Goal: Information Seeking & Learning: Learn about a topic

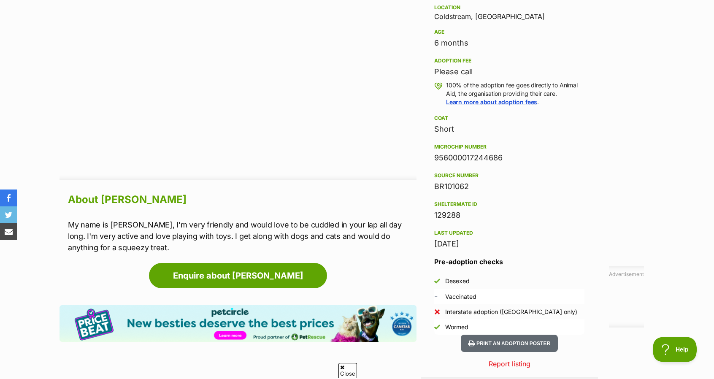
scroll to position [563, 0]
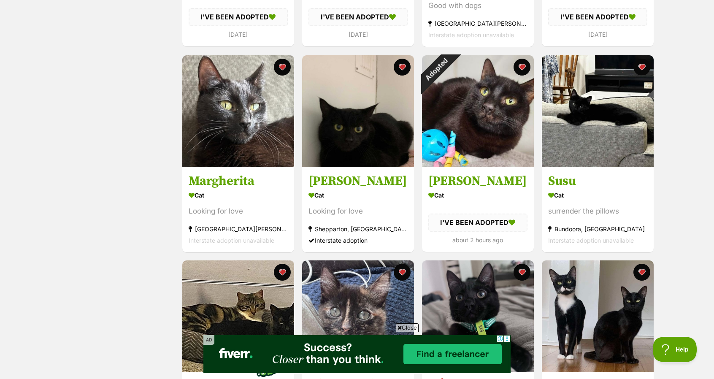
scroll to position [938, 0]
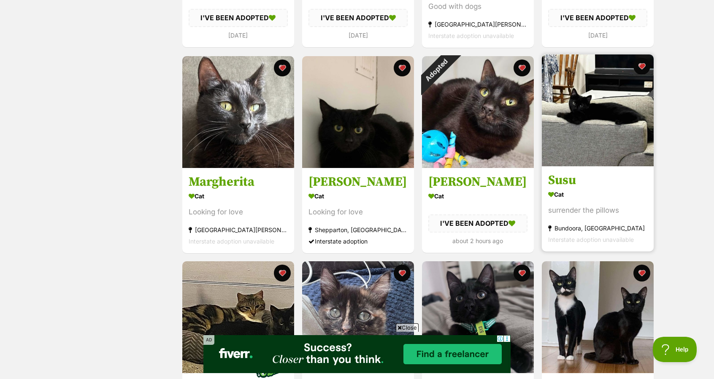
click at [600, 128] on img at bounding box center [598, 110] width 112 height 112
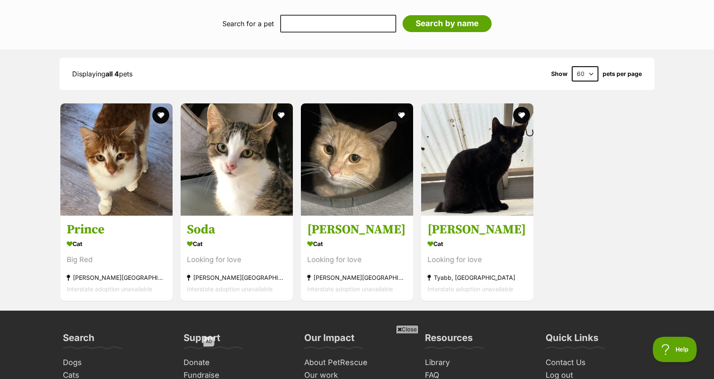
scroll to position [702, 0]
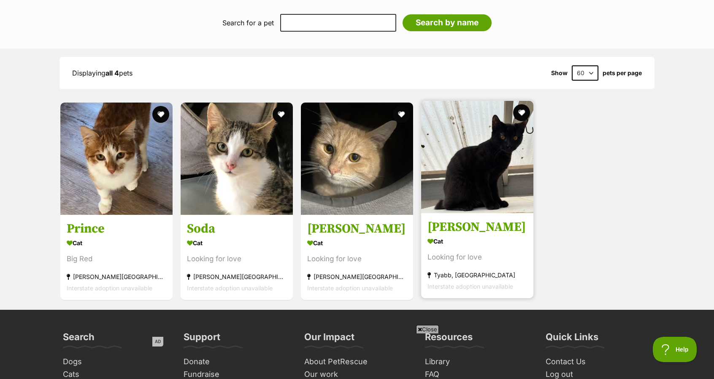
click at [440, 165] on img at bounding box center [477, 157] width 112 height 112
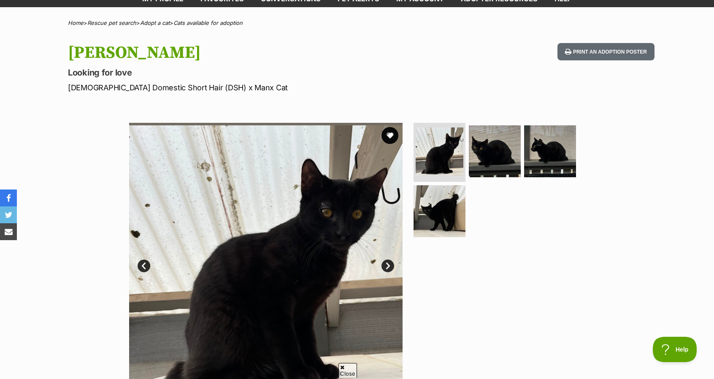
scroll to position [51, 0]
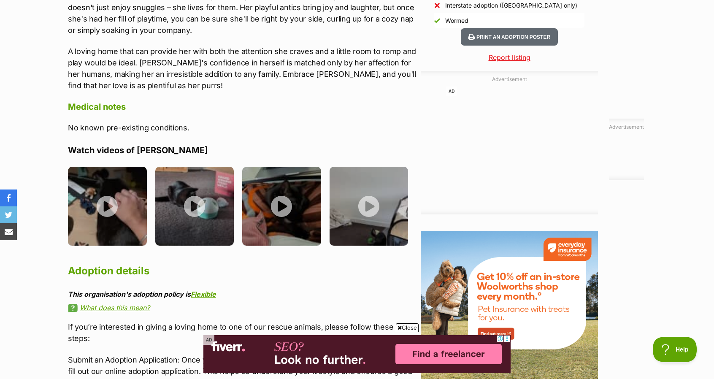
scroll to position [850, 0]
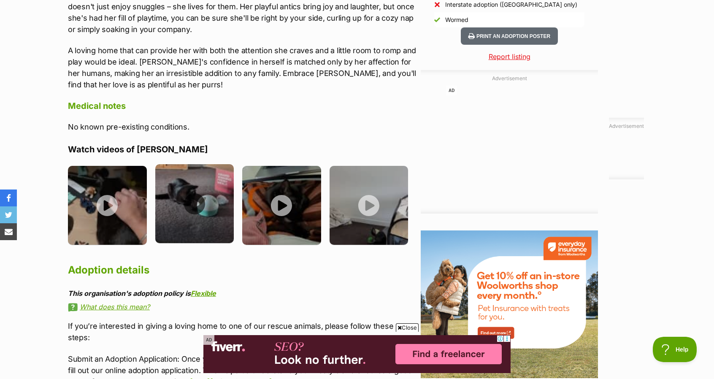
click at [209, 193] on img at bounding box center [194, 203] width 79 height 79
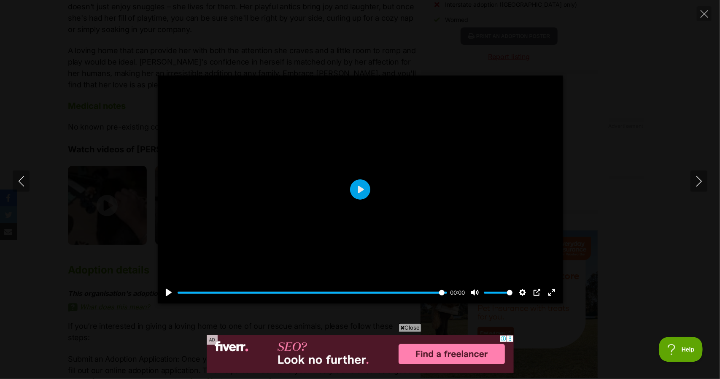
type input "100"
click at [58, 255] on div "Pause Play % buffered 00:00 00:00 Unmute Mute Disable captions Enable captions …" at bounding box center [360, 190] width 720 height 228
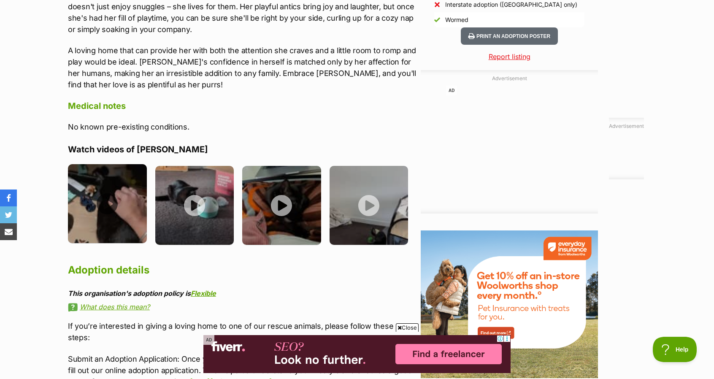
click at [100, 217] on img at bounding box center [107, 203] width 79 height 79
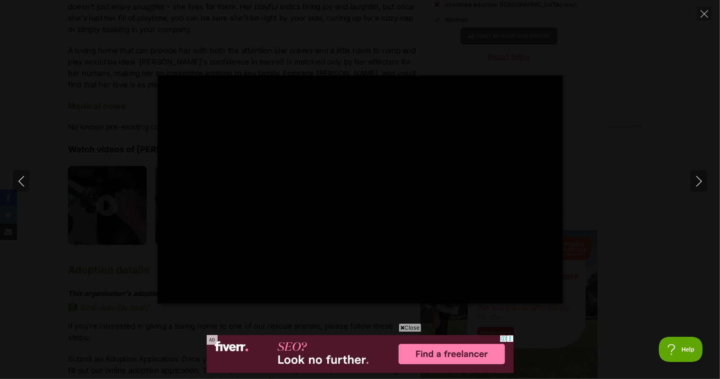
type input "100"
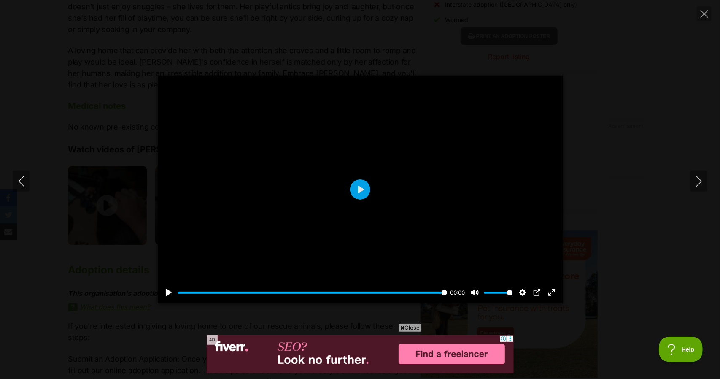
click at [47, 261] on div "Pause Play % buffered 00:00 00:00 Unmute Mute Disable captions Enable captions …" at bounding box center [360, 190] width 720 height 228
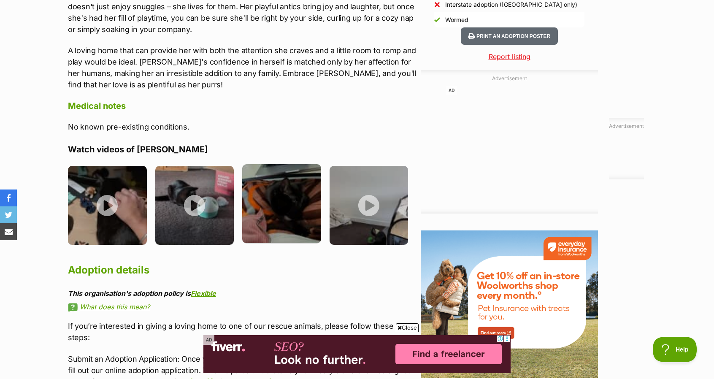
click at [278, 209] on img at bounding box center [281, 203] width 79 height 79
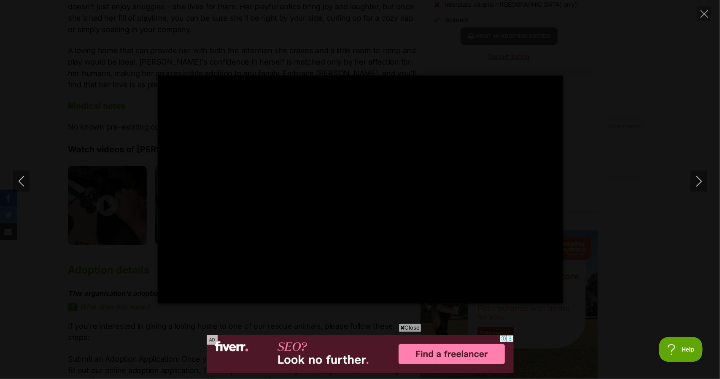
click at [28, 320] on div "Pause Play % buffered 00:00 -00:05 Unmute Mute Disable captions Enable captions…" at bounding box center [360, 189] width 720 height 379
type input "66.31"
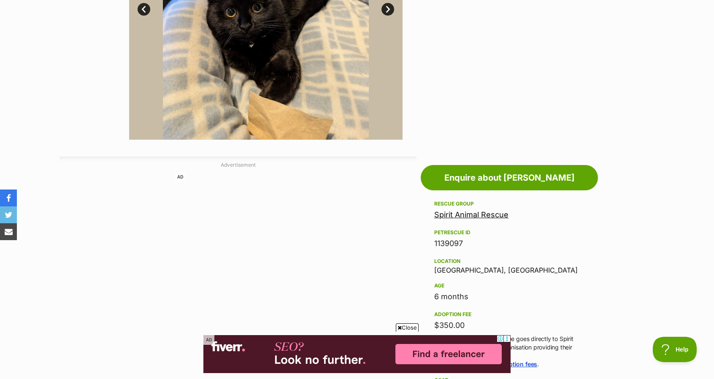
scroll to position [309, 0]
click at [456, 215] on link "Spirit Animal Rescue" at bounding box center [471, 215] width 74 height 9
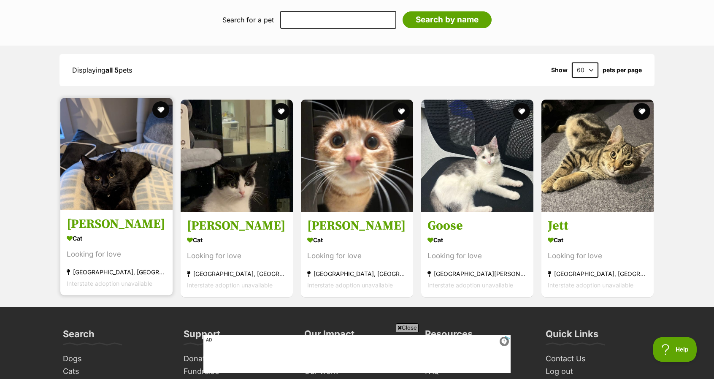
click at [110, 182] on img at bounding box center [116, 154] width 112 height 112
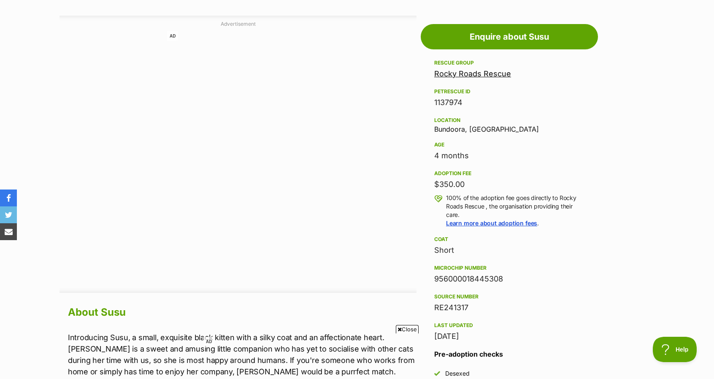
scroll to position [440, 0]
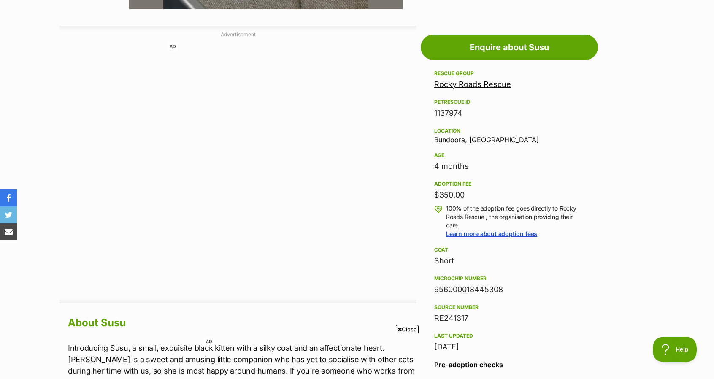
click at [471, 81] on link "Rocky Roads Rescue" at bounding box center [472, 84] width 77 height 9
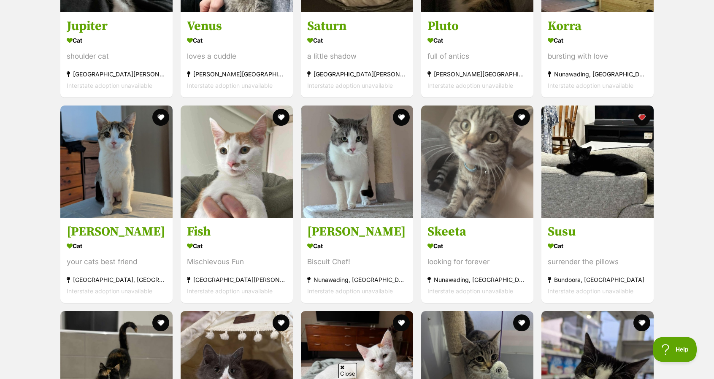
scroll to position [893, 0]
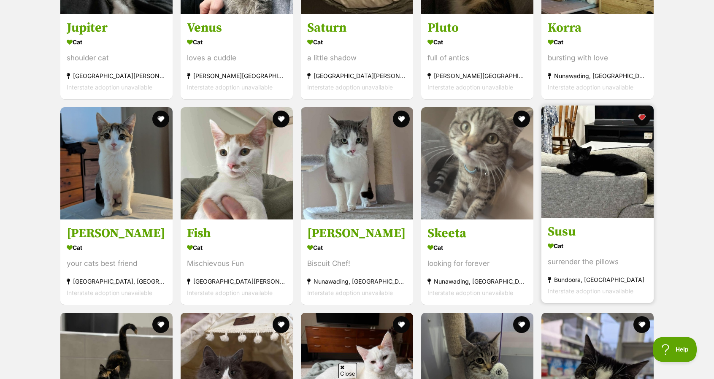
click at [590, 162] on img at bounding box center [598, 162] width 112 height 112
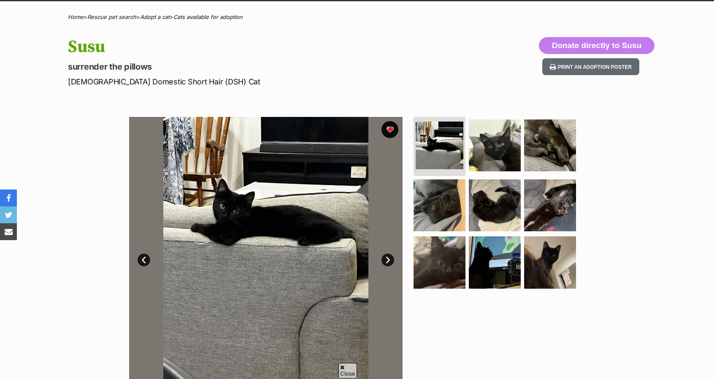
scroll to position [59, 0]
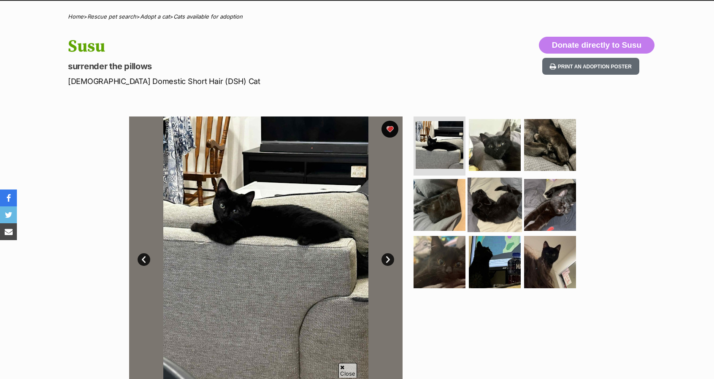
click at [491, 195] on img at bounding box center [495, 204] width 54 height 54
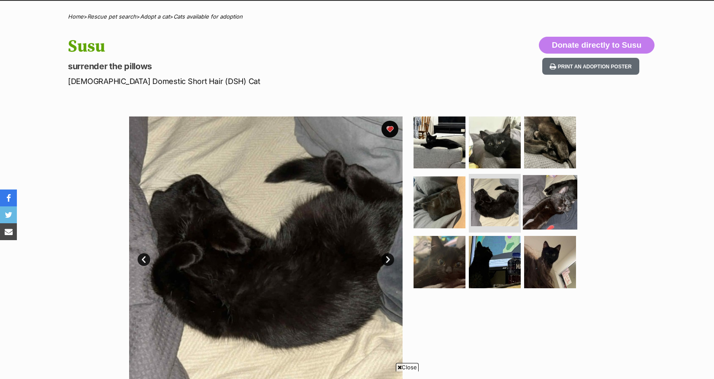
click at [550, 202] on img at bounding box center [550, 202] width 54 height 54
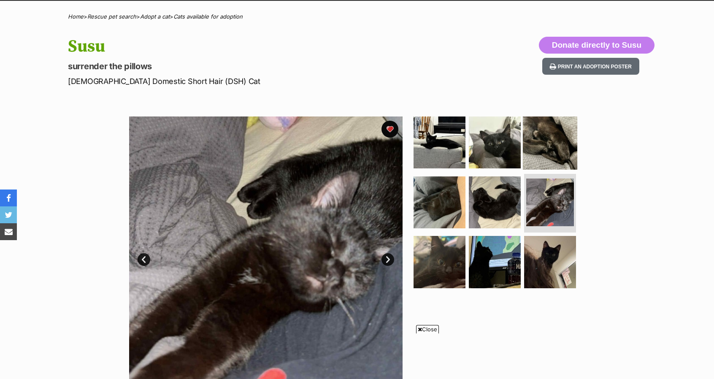
click at [558, 146] on img at bounding box center [550, 142] width 54 height 54
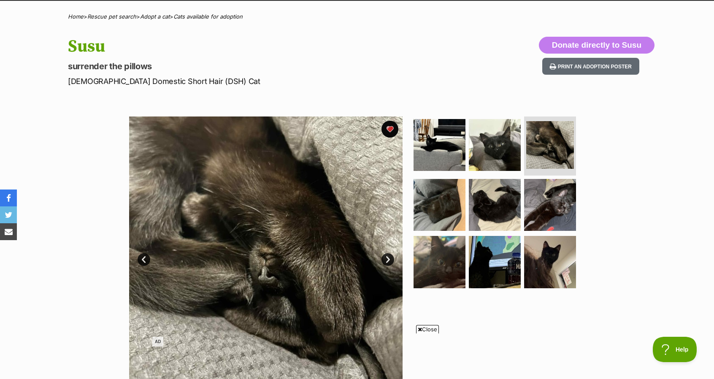
scroll to position [0, 0]
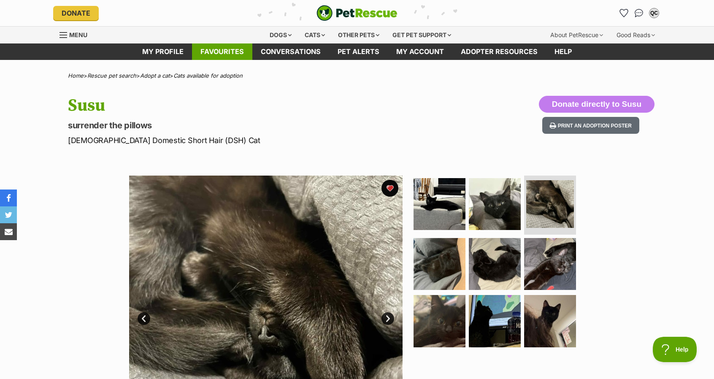
click at [230, 46] on link "Favourites" at bounding box center [222, 51] width 60 height 16
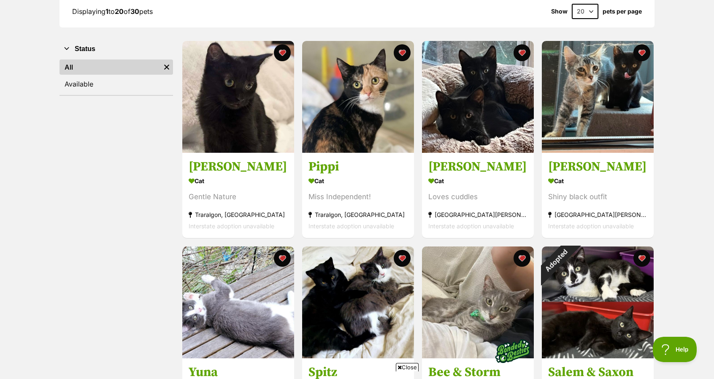
scroll to position [132, 0]
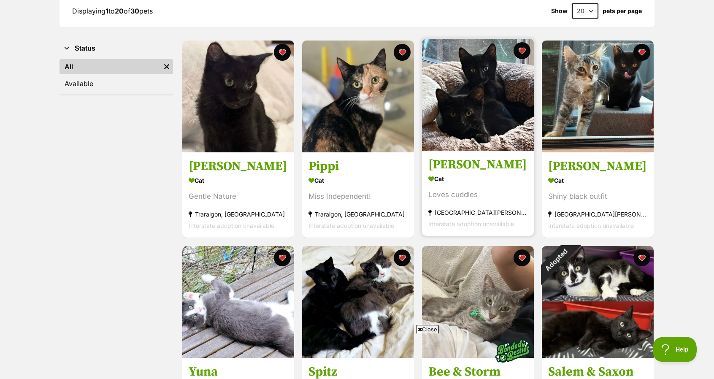
click at [486, 97] on img at bounding box center [478, 95] width 112 height 112
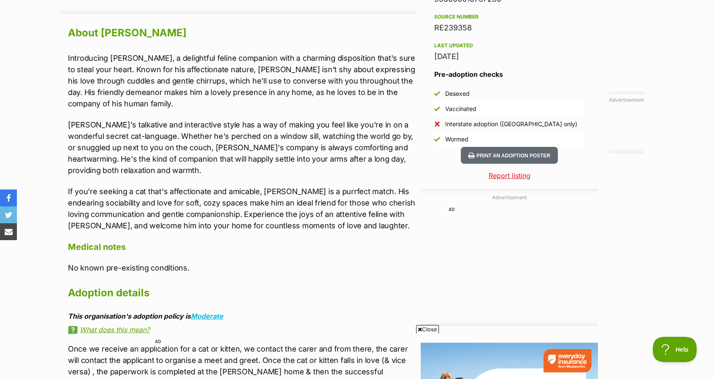
scroll to position [729, 0]
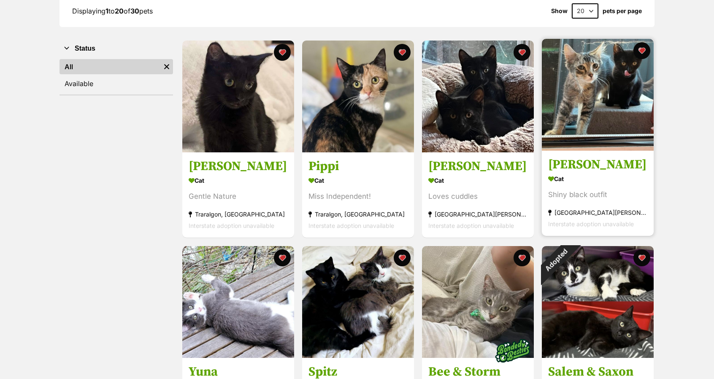
click at [574, 97] on img at bounding box center [598, 95] width 112 height 112
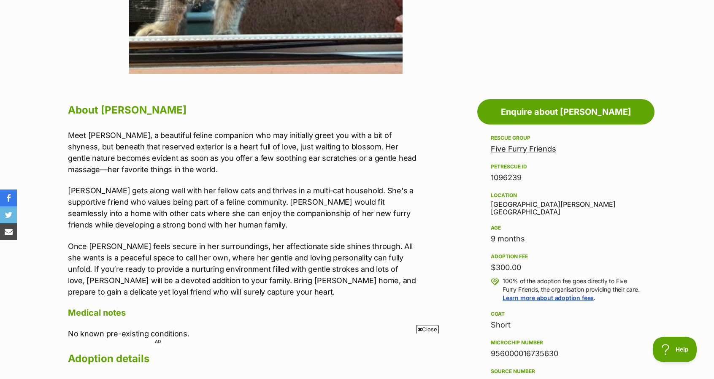
scroll to position [375, 0]
click at [512, 150] on link "Five Furry Friends" at bounding box center [523, 149] width 65 height 9
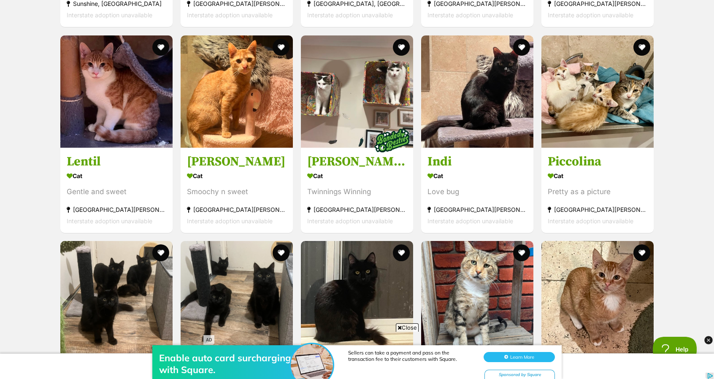
scroll to position [879, 0]
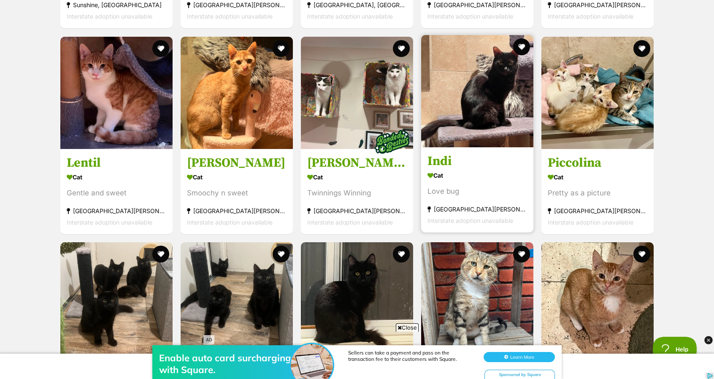
click at [501, 117] on img at bounding box center [477, 91] width 112 height 112
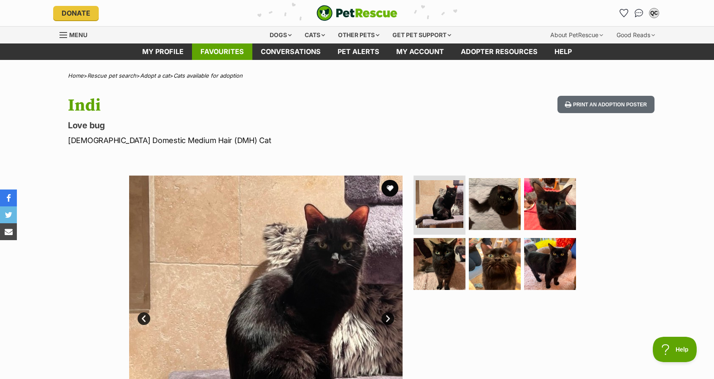
click at [219, 55] on link "Favourites" at bounding box center [222, 51] width 60 height 16
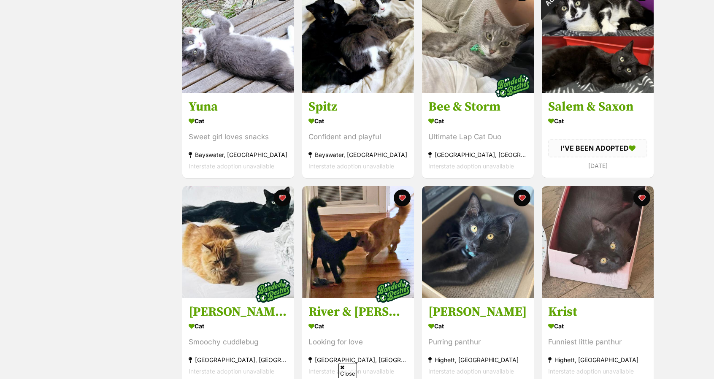
scroll to position [471, 0]
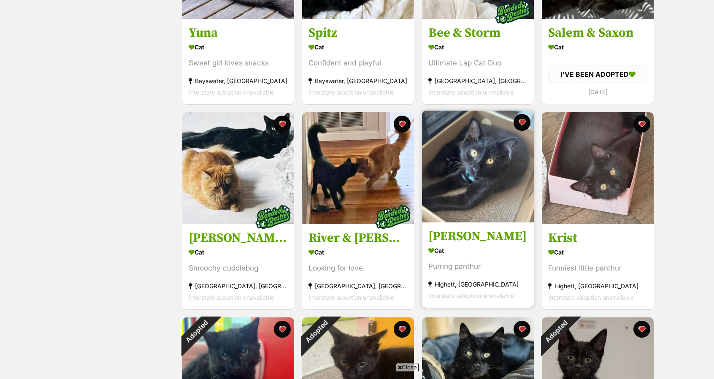
click at [466, 155] on img at bounding box center [478, 167] width 112 height 112
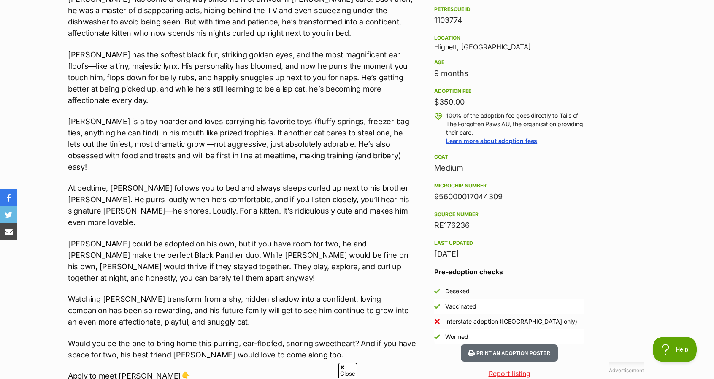
scroll to position [534, 0]
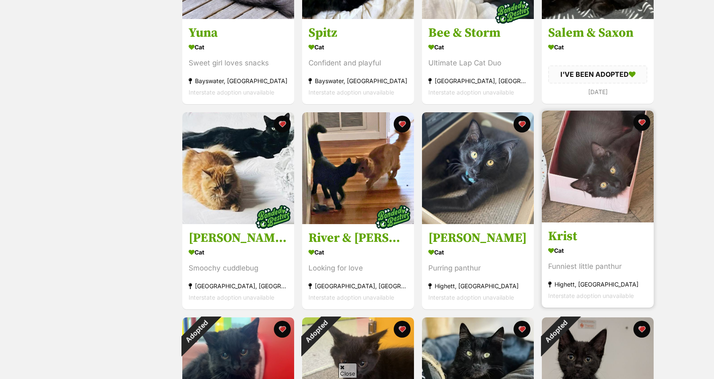
click at [586, 155] on img at bounding box center [598, 167] width 112 height 112
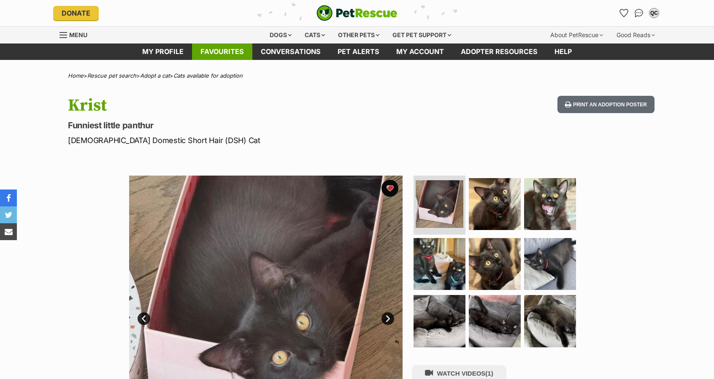
click at [232, 49] on link "Favourites" at bounding box center [222, 51] width 60 height 16
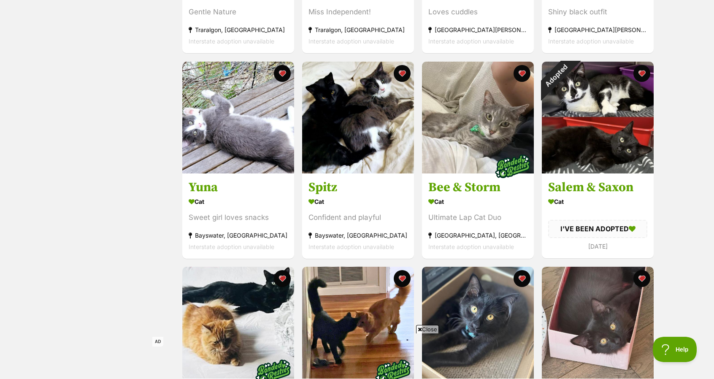
scroll to position [317, 0]
